Goal: Complete application form

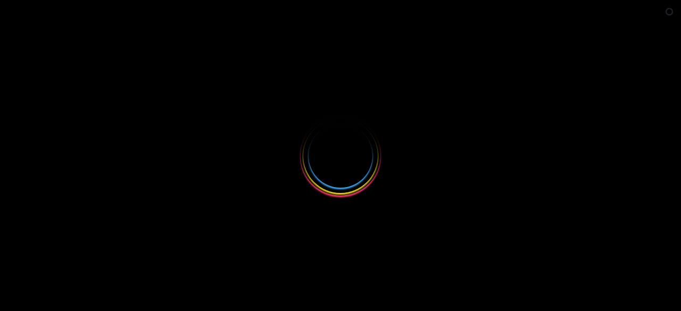
select select
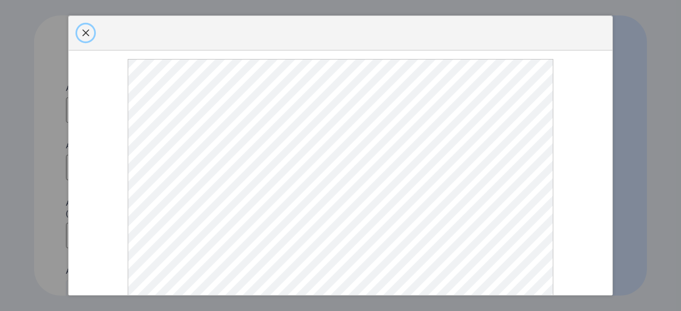
click at [84, 37] on span "button" at bounding box center [85, 33] width 9 height 9
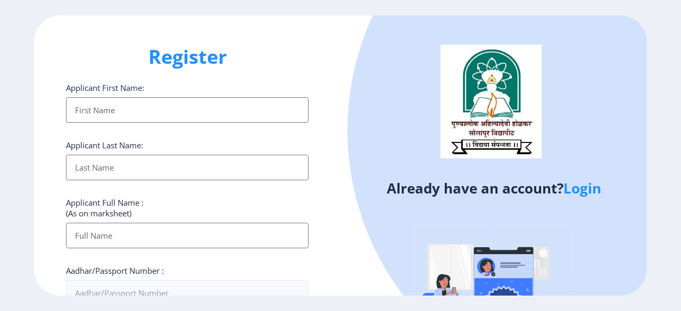
click at [87, 111] on input "Applicant First Name:" at bounding box center [187, 110] width 243 height 26
type input "[PERSON_NAME]"
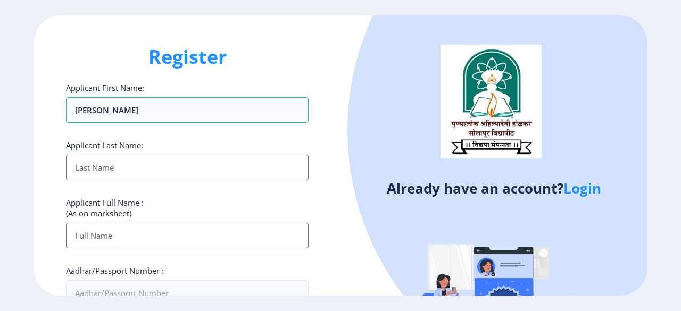
click at [113, 166] on input "Applicant First Name:" at bounding box center [187, 168] width 243 height 26
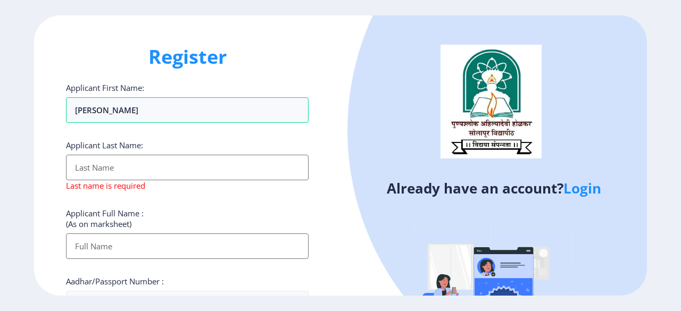
click at [596, 187] on link "Login" at bounding box center [583, 188] width 38 height 19
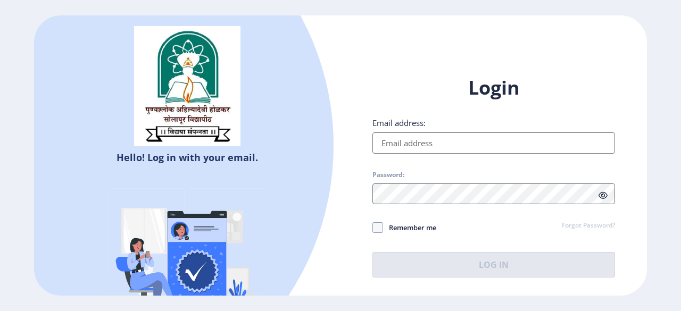
click at [434, 142] on input "Email address:" at bounding box center [494, 143] width 243 height 21
type input "[EMAIL_ADDRESS][DOMAIN_NAME]"
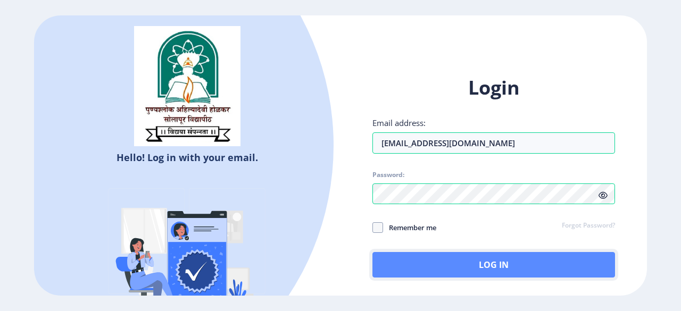
click at [448, 268] on button "Log In" at bounding box center [494, 265] width 243 height 26
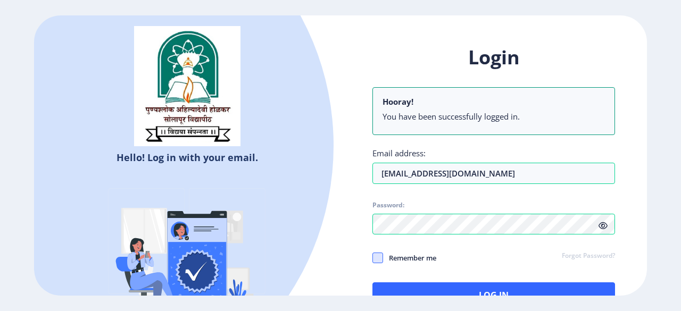
click at [375, 260] on span at bounding box center [378, 258] width 11 height 11
click at [373, 259] on input "Remember me" at bounding box center [373, 258] width 1 height 1
checkbox input "true"
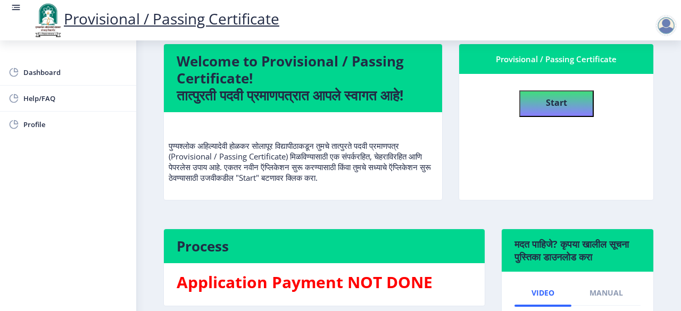
scroll to position [92, 0]
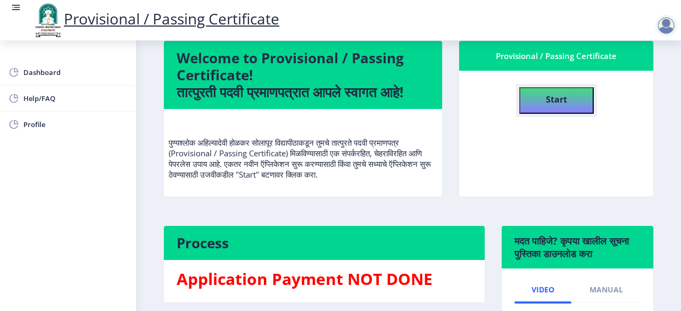
click at [556, 99] on b "Start" at bounding box center [556, 100] width 21 height 12
select select
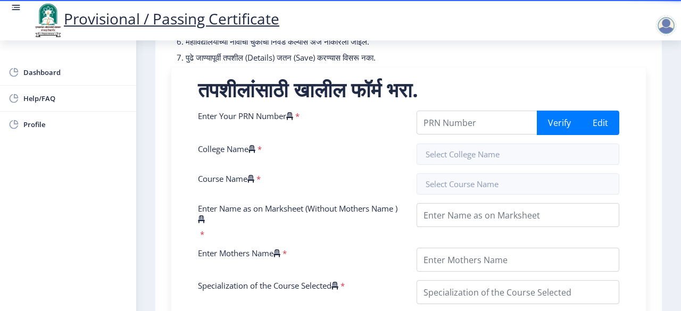
scroll to position [193, 0]
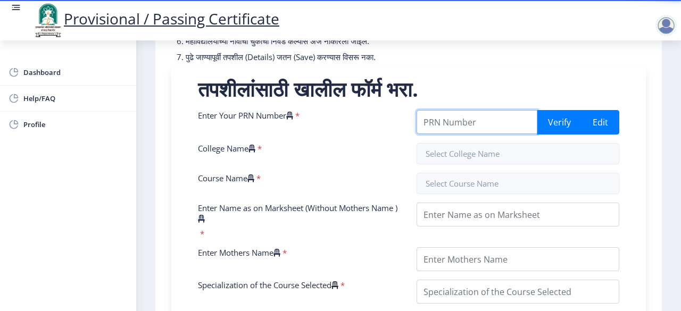
click at [441, 134] on input "Enter Your PRN Number" at bounding box center [477, 122] width 121 height 24
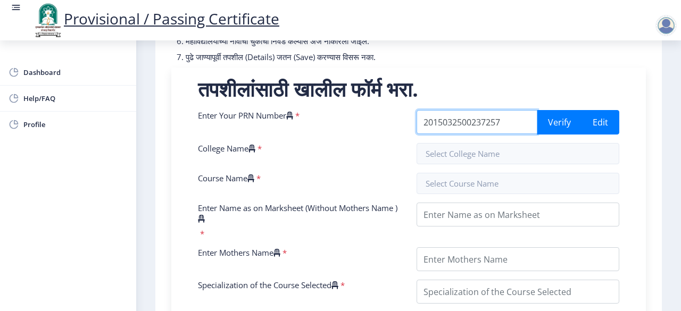
type input "2015032500237257"
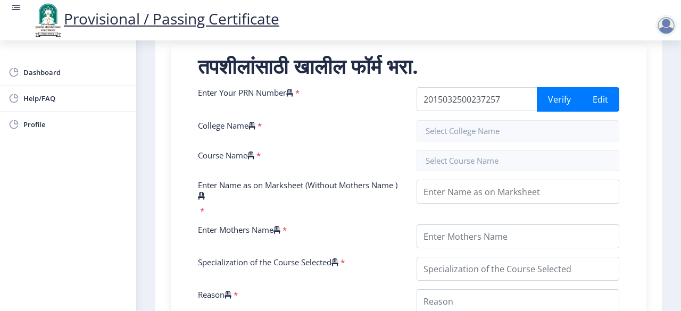
scroll to position [221, 0]
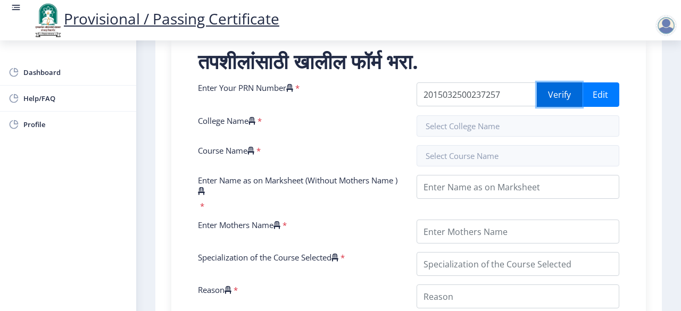
click at [561, 102] on button "Verify" at bounding box center [559, 94] width 45 height 24
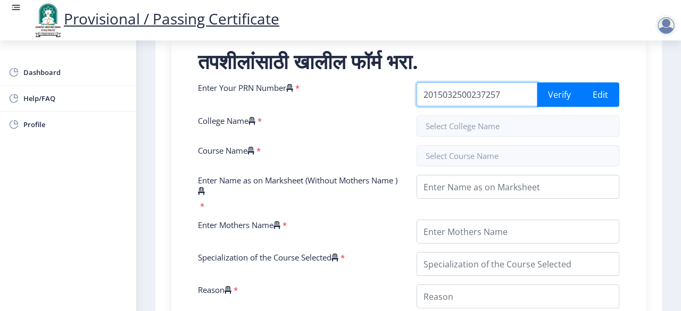
click at [503, 104] on input "2015032500237257" at bounding box center [477, 94] width 121 height 24
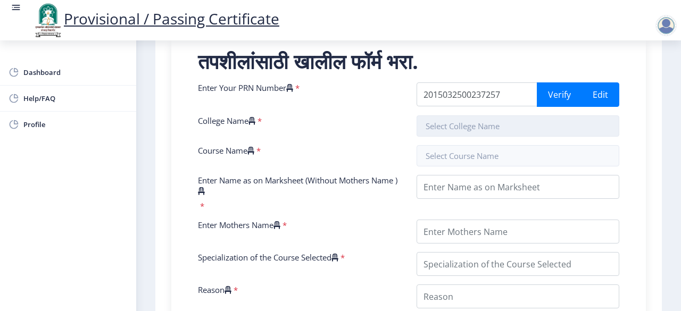
click at [455, 137] on input "text" at bounding box center [518, 125] width 203 height 21
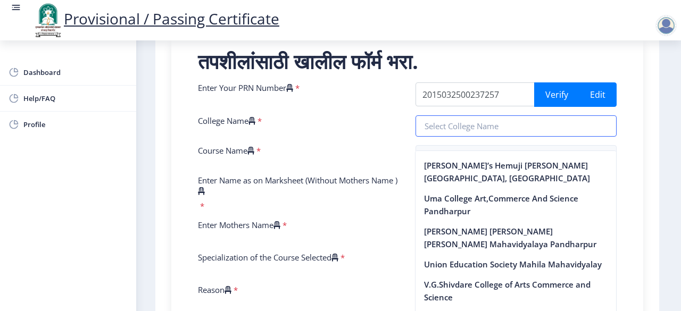
scroll to position [2709, 0]
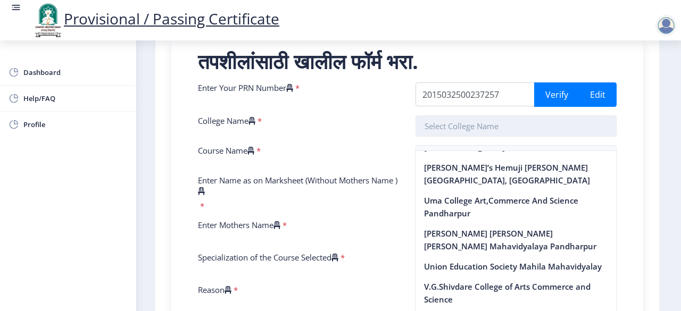
click at [432, 137] on input "text" at bounding box center [517, 125] width 202 height 21
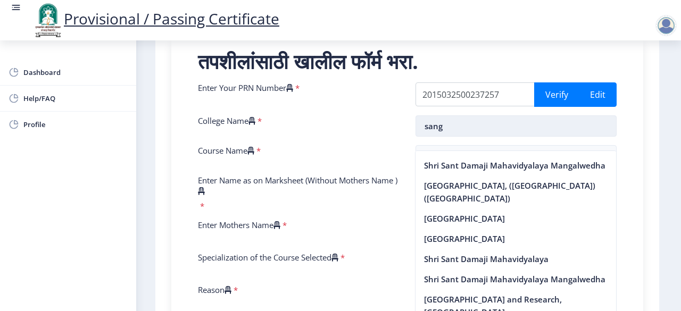
scroll to position [70, 0]
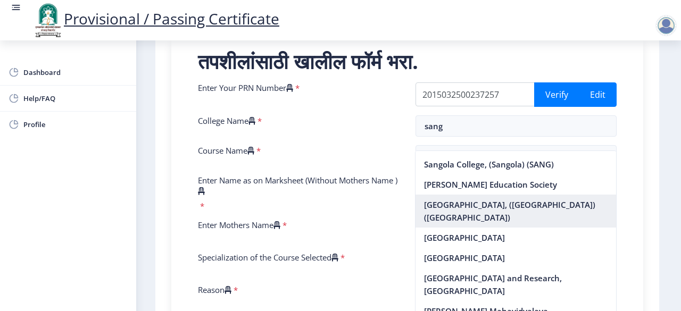
click at [449, 220] on nb-option "[GEOGRAPHIC_DATA], ([GEOGRAPHIC_DATA]) ([GEOGRAPHIC_DATA])" at bounding box center [516, 211] width 201 height 33
type input "[GEOGRAPHIC_DATA], ([GEOGRAPHIC_DATA]) ([GEOGRAPHIC_DATA])"
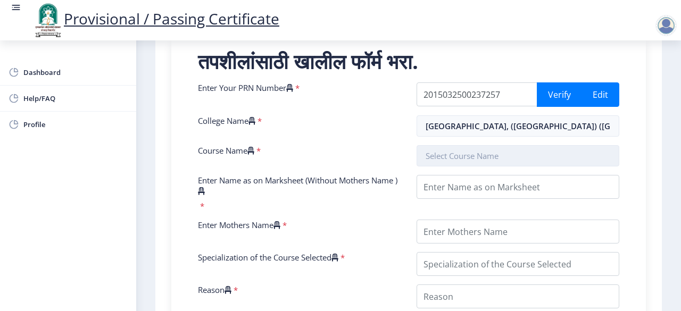
click at [432, 164] on input "text" at bounding box center [518, 155] width 203 height 21
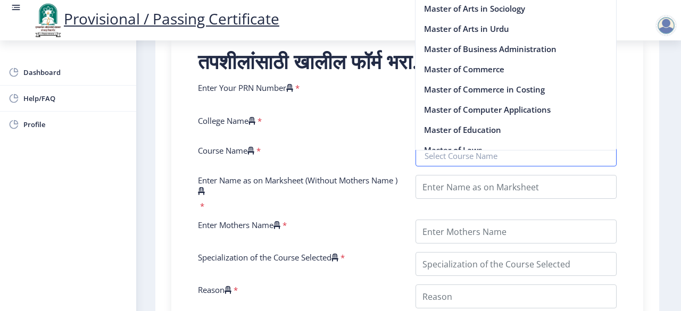
scroll to position [919, 0]
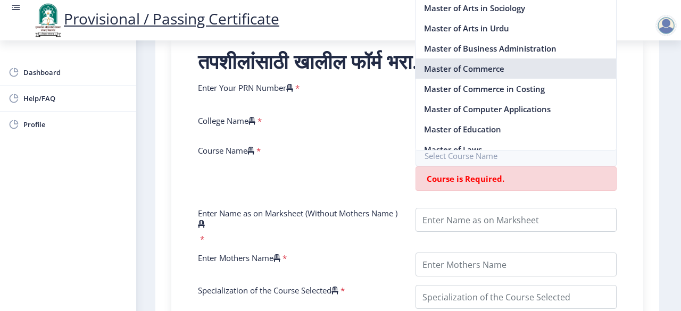
click at [452, 79] on nb-option "Master of Commerce" at bounding box center [516, 69] width 201 height 20
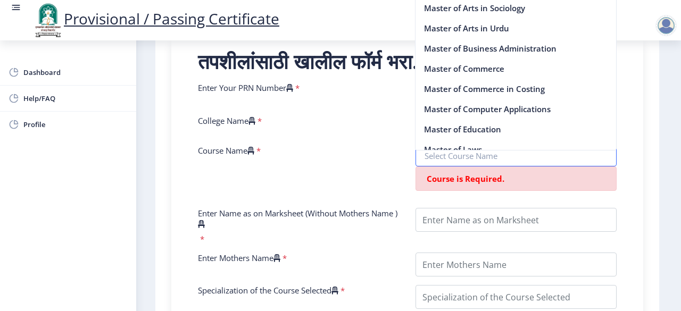
type input "Master of Commerce"
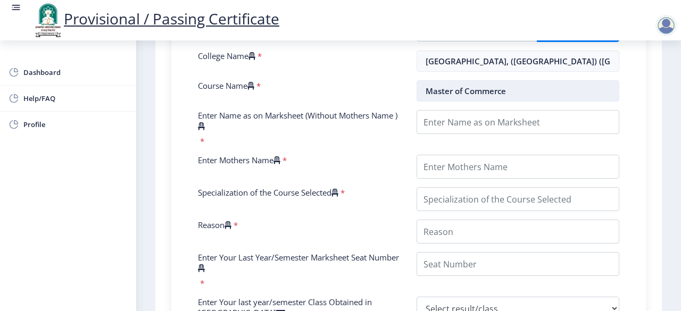
scroll to position [286, 0]
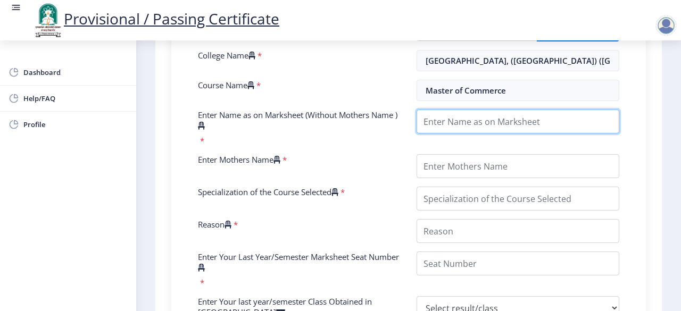
click at [455, 130] on input "Enter Name as on Marksheet (Without Mothers Name )" at bounding box center [518, 122] width 203 height 24
type input "v"
type input "V"
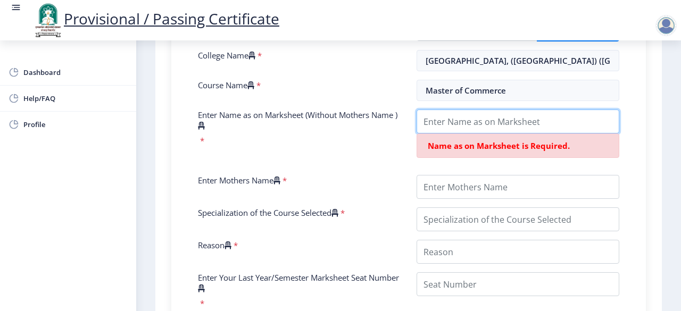
type input "I"
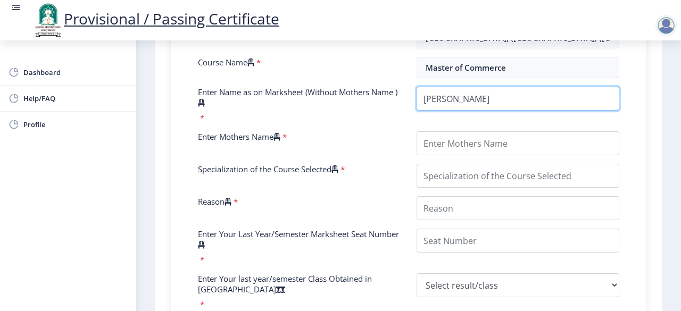
scroll to position [310, 0]
type input "[PERSON_NAME]"
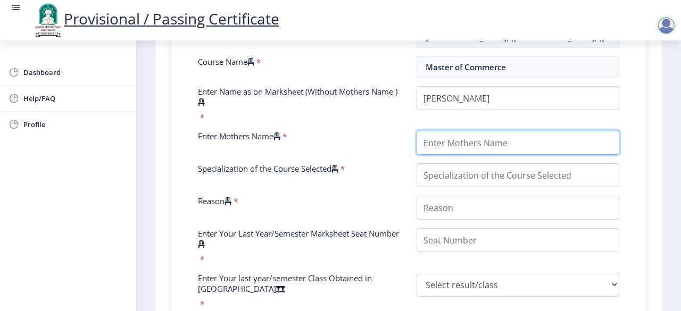
click at [442, 155] on input "Enter Mothers Name" at bounding box center [518, 143] width 203 height 24
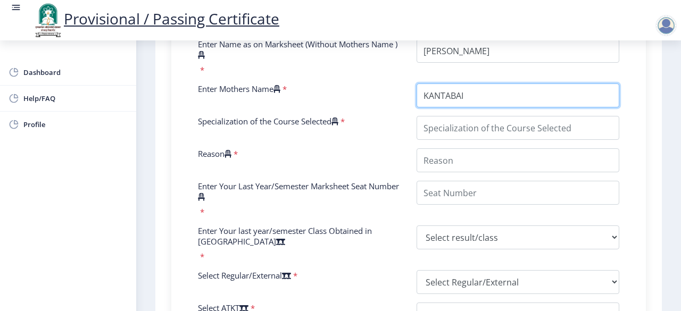
scroll to position [360, 0]
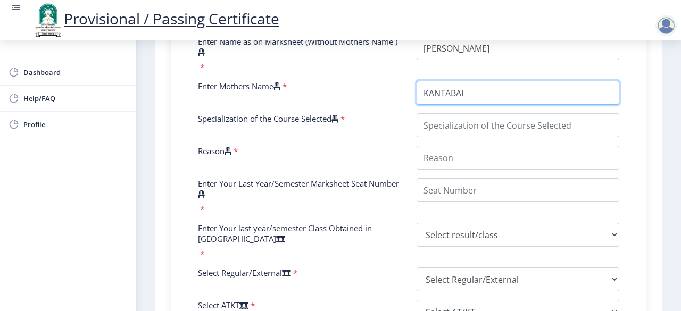
type input "KANTABAI"
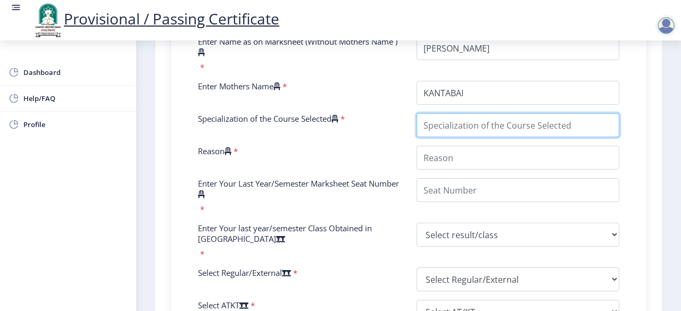
click at [444, 134] on input "Specialization of the Course Selected" at bounding box center [518, 125] width 203 height 24
click at [481, 137] on input "Specialization of the Course Selected" at bounding box center [518, 125] width 203 height 24
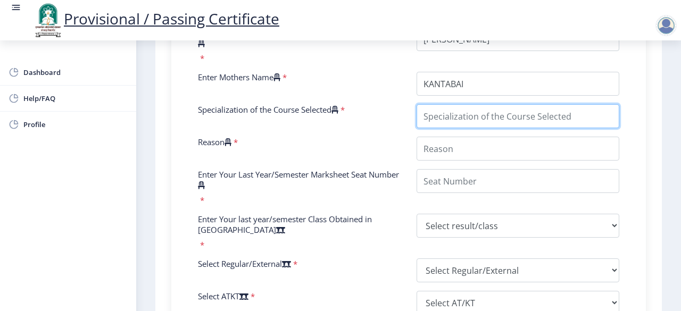
scroll to position [369, 0]
click at [439, 121] on input "Specialization of the Course Selected" at bounding box center [518, 116] width 203 height 24
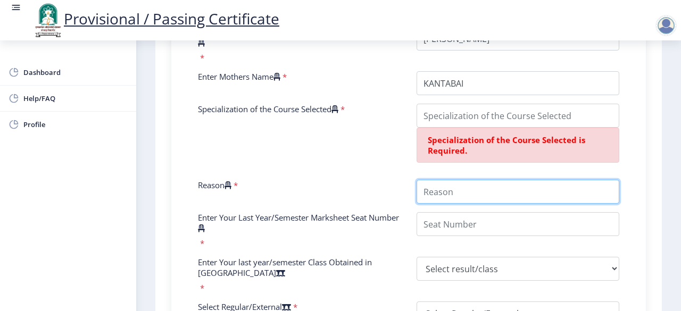
click at [431, 158] on div "Enter Your PRN Number * 2015032500237257 Verify Edit College Name * [GEOGRAPHIC…" at bounding box center [408, 199] width 437 height 530
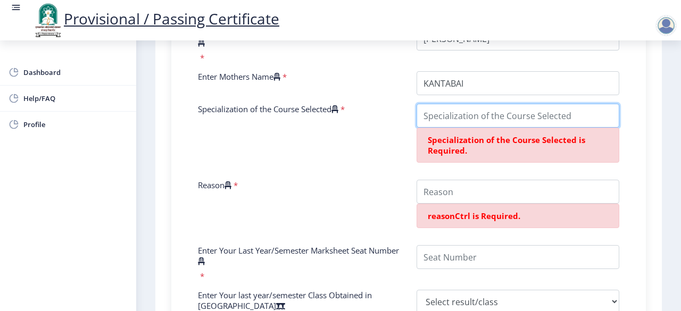
click at [433, 128] on input "Specialization of the Course Selected" at bounding box center [518, 116] width 203 height 24
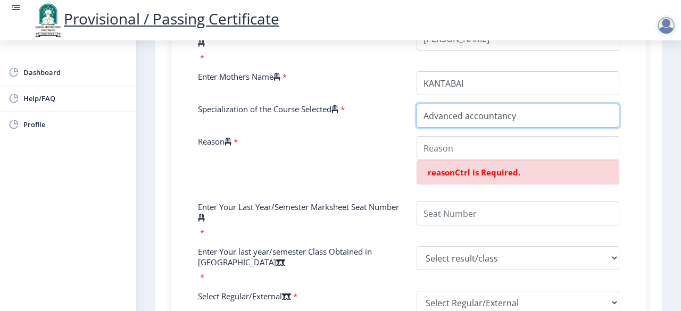
click at [468, 125] on input "Specialization of the Course Selected" at bounding box center [518, 116] width 203 height 24
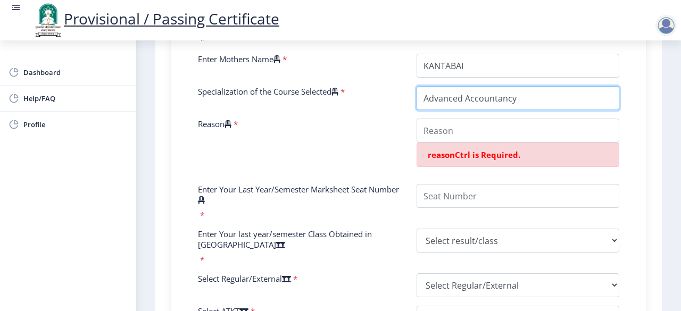
type input "Advanced Accountancy"
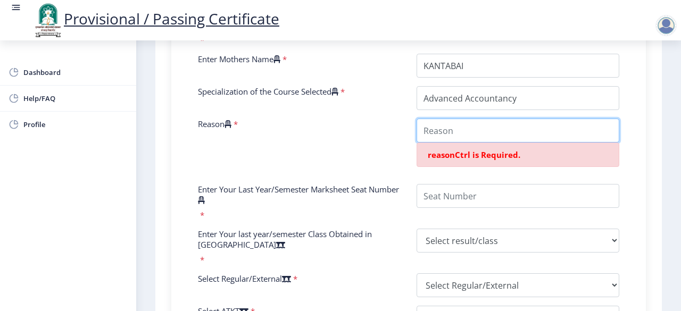
click at [448, 136] on input "Reason" at bounding box center [518, 131] width 203 height 24
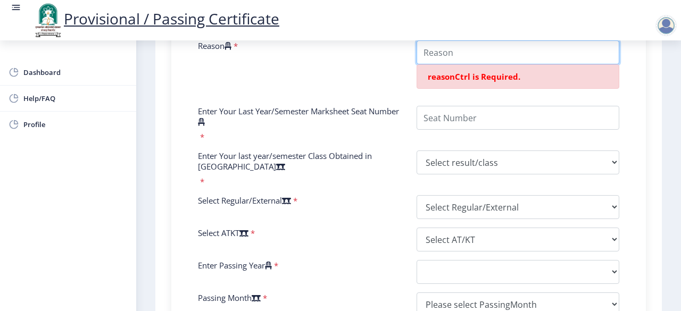
scroll to position [466, 0]
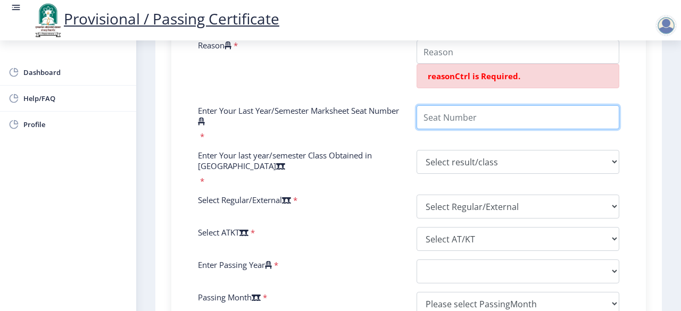
click at [450, 127] on input "Enter Your Last Year/Semester Marksheet Seat Number" at bounding box center [518, 117] width 203 height 24
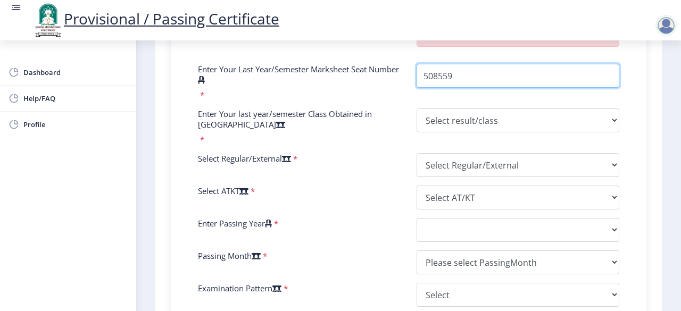
scroll to position [508, 0]
type input "508559"
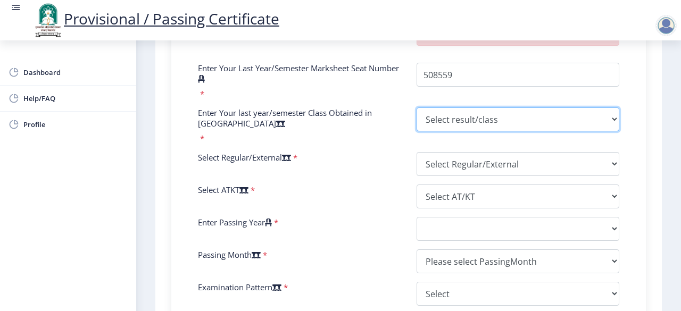
click at [610, 127] on select "Select result/class DISTINCTION FIRST CLASS HIGHER SECOND CLASS SECOND CLASS PA…" at bounding box center [518, 120] width 203 height 24
select select "SECOND CLASS"
click at [417, 117] on select "Select result/class DISTINCTION FIRST CLASS HIGHER SECOND CLASS SECOND CLASS PA…" at bounding box center [518, 120] width 203 height 24
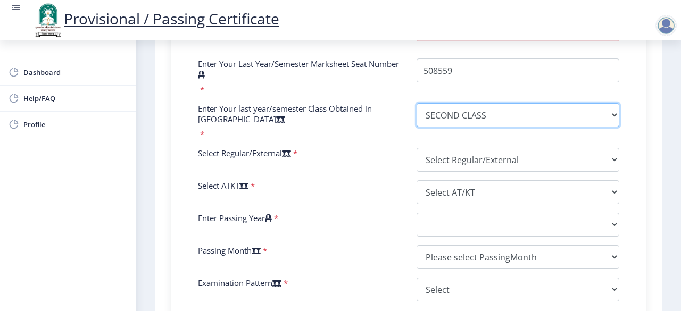
click at [612, 122] on select "Select result/class DISTINCTION FIRST CLASS HIGHER SECOND CLASS SECOND CLASS PA…" at bounding box center [518, 115] width 203 height 24
click at [539, 120] on select "Select result/class DISTINCTION FIRST CLASS HIGHER SECOND CLASS SECOND CLASS PA…" at bounding box center [518, 115] width 203 height 24
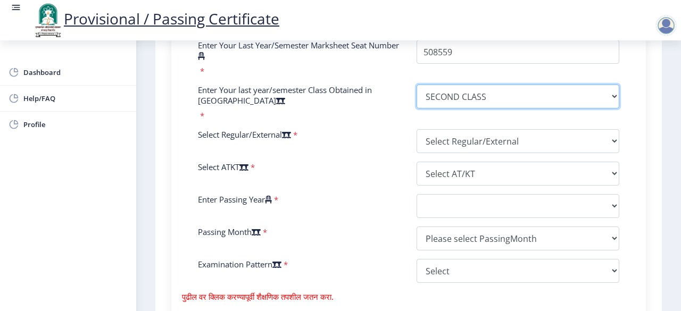
scroll to position [532, 0]
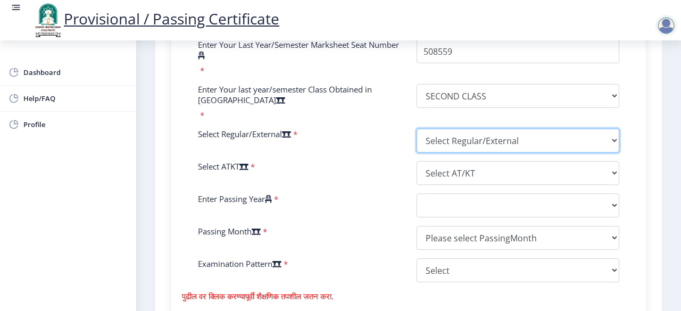
click at [613, 147] on select "Select Regular/External Regular External Special" at bounding box center [518, 141] width 203 height 24
select select "External"
click at [417, 138] on select "Select Regular/External Regular External Special" at bounding box center [518, 141] width 203 height 24
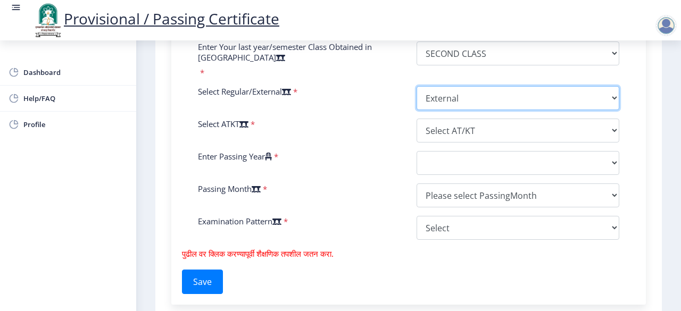
scroll to position [576, 0]
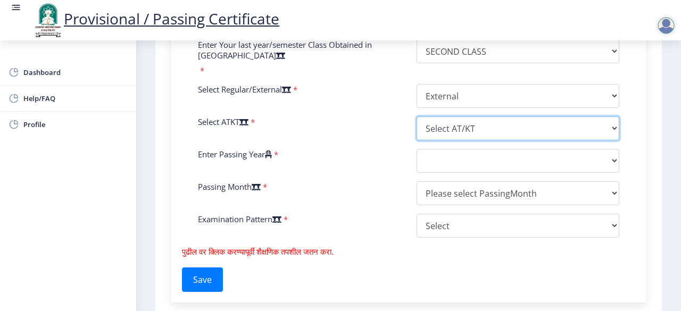
click at [612, 141] on select "Select AT/KT None ATKT" at bounding box center [518, 129] width 203 height 24
select select "None"
click at [417, 126] on select "Select AT/KT None ATKT" at bounding box center [518, 129] width 203 height 24
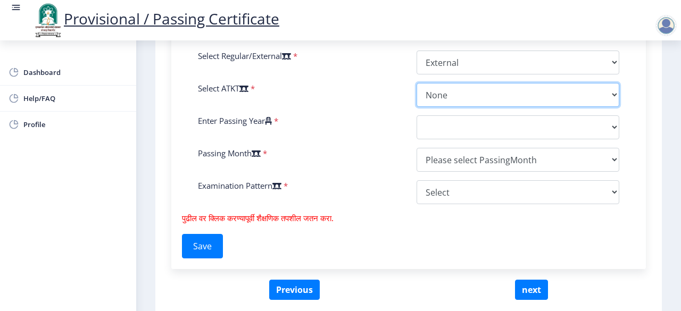
scroll to position [610, 0]
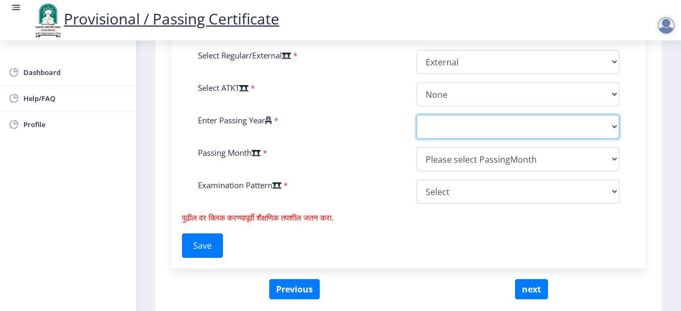
click at [612, 139] on select "2025 2024 2023 2022 2021 2020 2019 2018 2017 2016 2015 2014 2013 2012 2011 2010…" at bounding box center [518, 127] width 203 height 24
select select "2016"
click at [417, 124] on select "2025 2024 2023 2022 2021 2020 2019 2018 2017 2016 2015 2014 2013 2012 2011 2010…" at bounding box center [518, 127] width 203 height 24
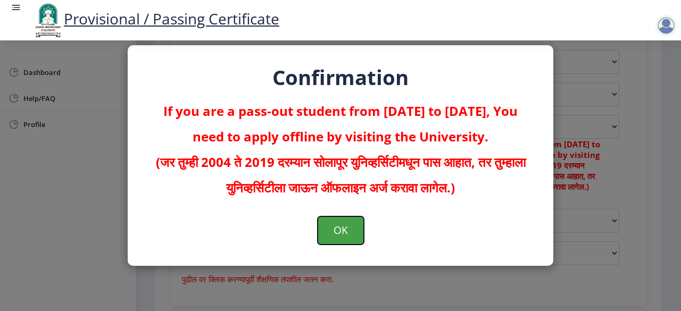
click at [349, 236] on button "OK" at bounding box center [341, 231] width 46 height 28
